Goal: Check status

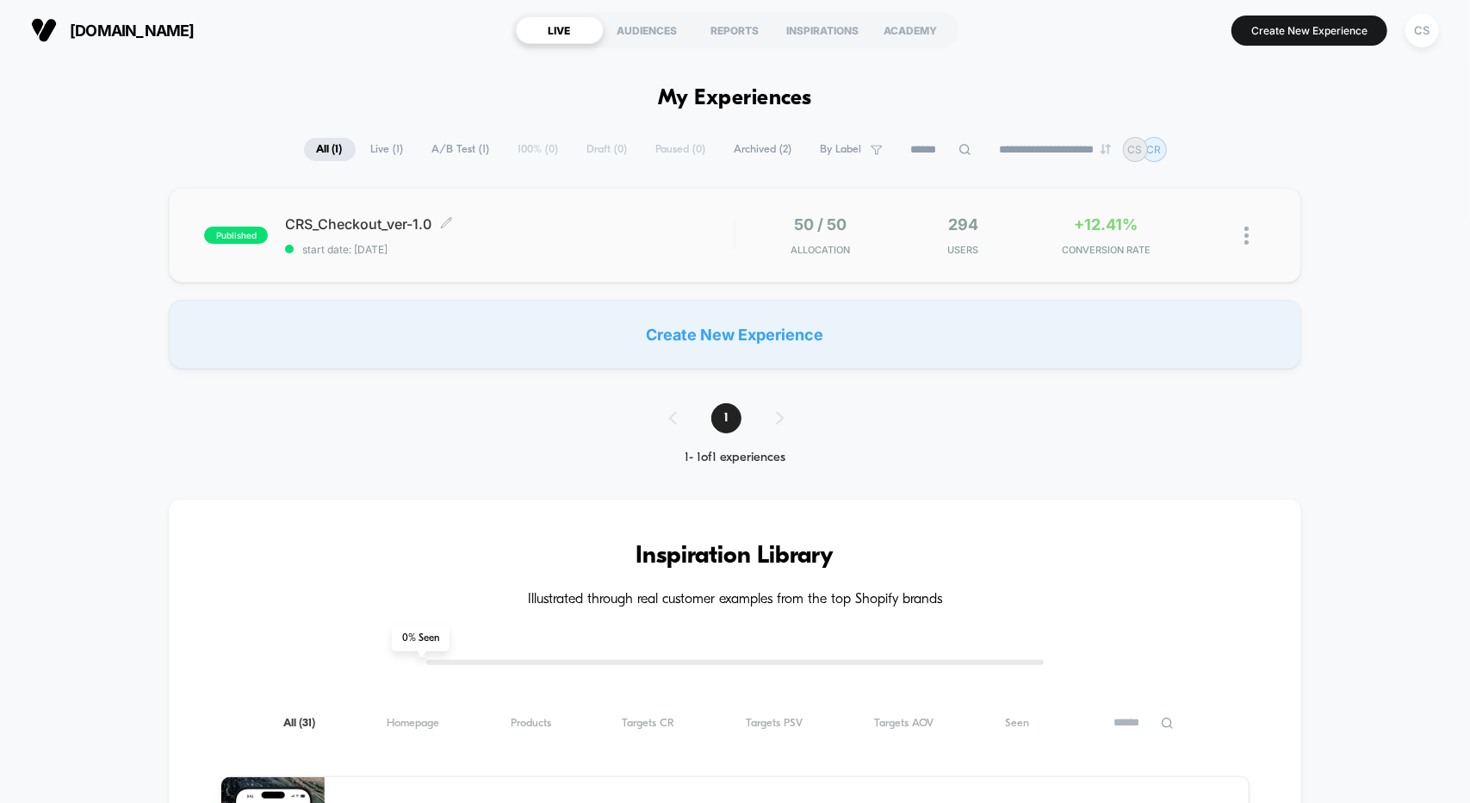
click at [588, 239] on div "CRS_Checkout_ver-1.0 Click to edit experience details Click to edit experience …" at bounding box center [509, 235] width 449 height 40
